Goal: Information Seeking & Learning: Learn about a topic

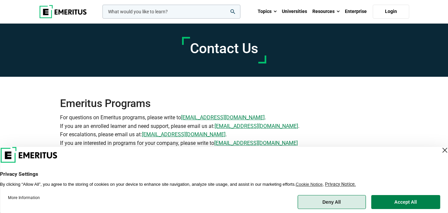
click at [345, 199] on button "Deny All" at bounding box center [332, 202] width 68 height 14
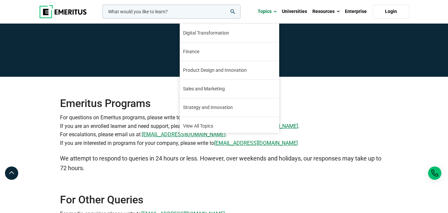
scroll to position [76, 0]
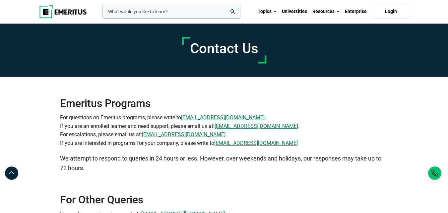
click at [67, 10] on img at bounding box center [63, 11] width 48 height 13
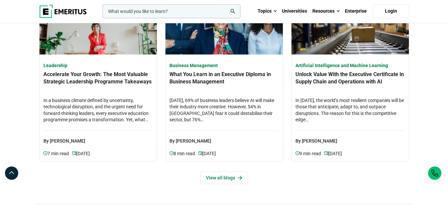
scroll to position [1804, 0]
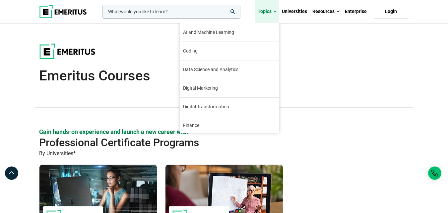
click at [278, 7] on link "Topics" at bounding box center [267, 11] width 24 height 23
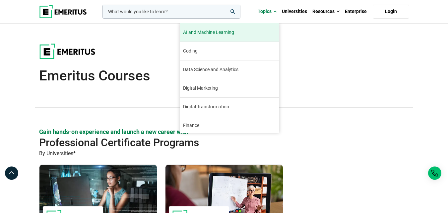
click at [228, 34] on span "AI and Machine Learning" at bounding box center [208, 32] width 51 height 7
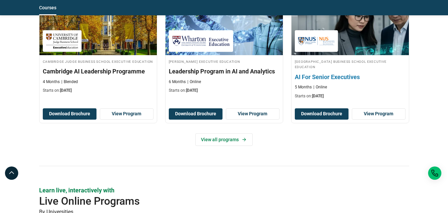
scroll to position [385, 0]
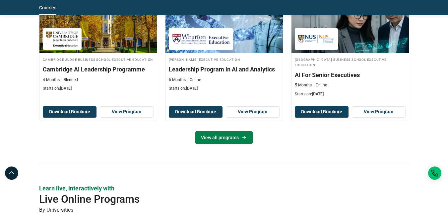
click at [241, 140] on link "View all programs" at bounding box center [223, 137] width 57 height 13
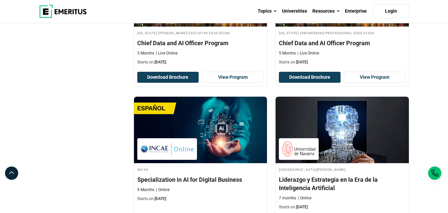
scroll to position [504, 0]
